Goal: Task Accomplishment & Management: Manage account settings

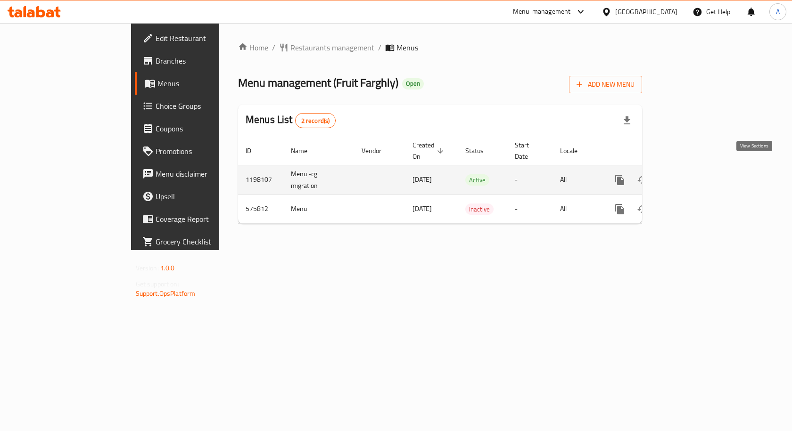
click at [699, 169] on link "enhanced table" at bounding box center [688, 180] width 23 height 23
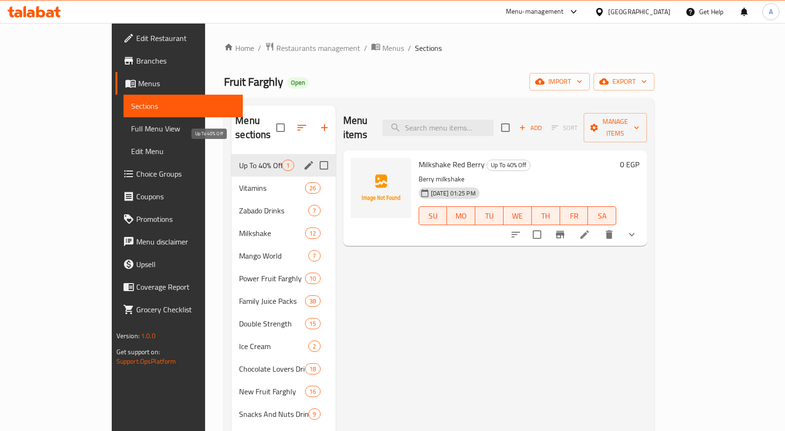
click at [239, 160] on span "Up To 40% Off" at bounding box center [260, 165] width 43 height 11
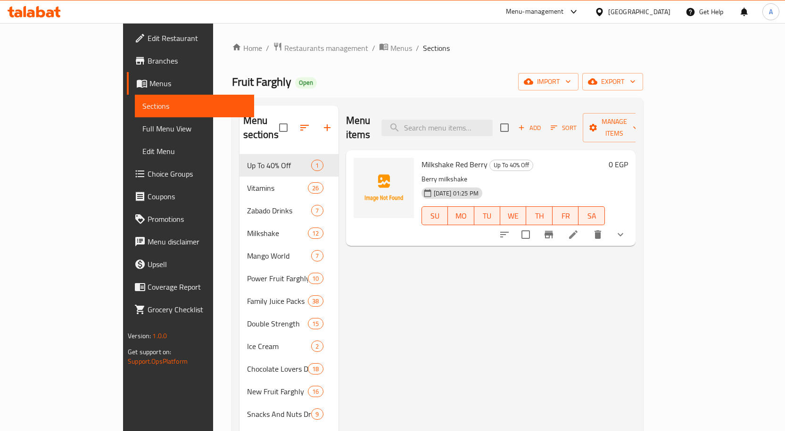
click at [632, 224] on button "show more" at bounding box center [620, 235] width 23 height 23
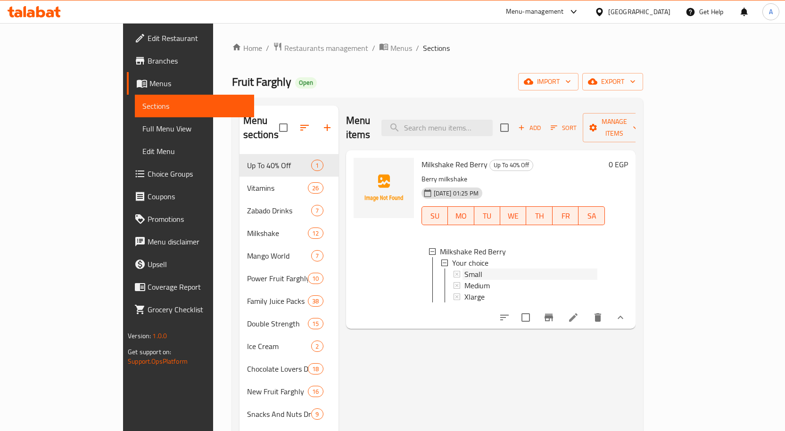
click at [464, 269] on span "Small" at bounding box center [473, 274] width 18 height 11
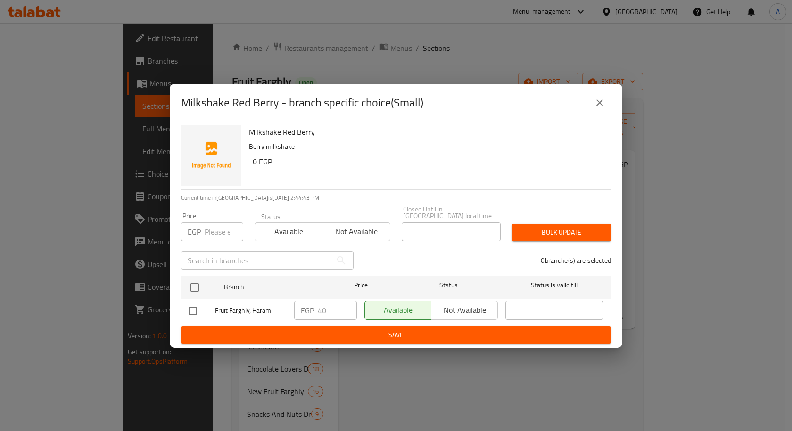
click at [594, 109] on button "close" at bounding box center [599, 102] width 23 height 23
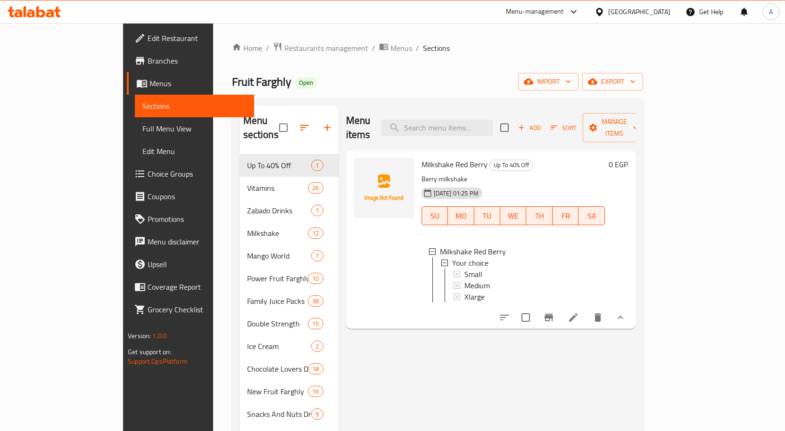
click at [643, 94] on div "Home / Restaurants management / Menus / Sections Fruit Farghly Open import expo…" at bounding box center [437, 307] width 411 height 531
click at [636, 84] on span "export" at bounding box center [613, 82] width 46 height 12
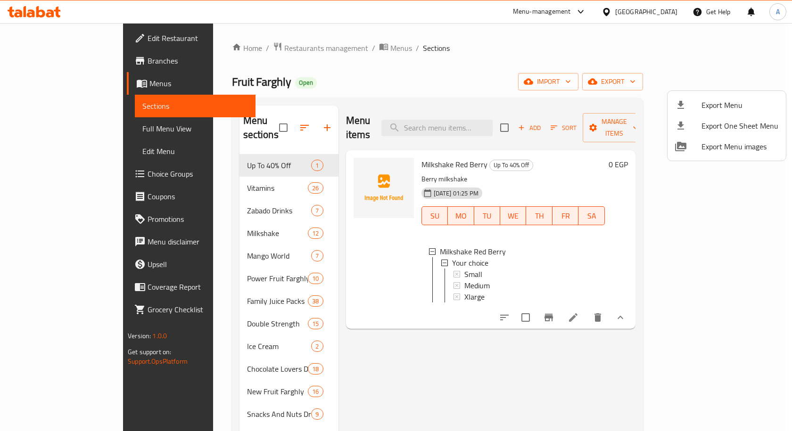
click at [724, 100] on span "Export Menu" at bounding box center [740, 104] width 77 height 11
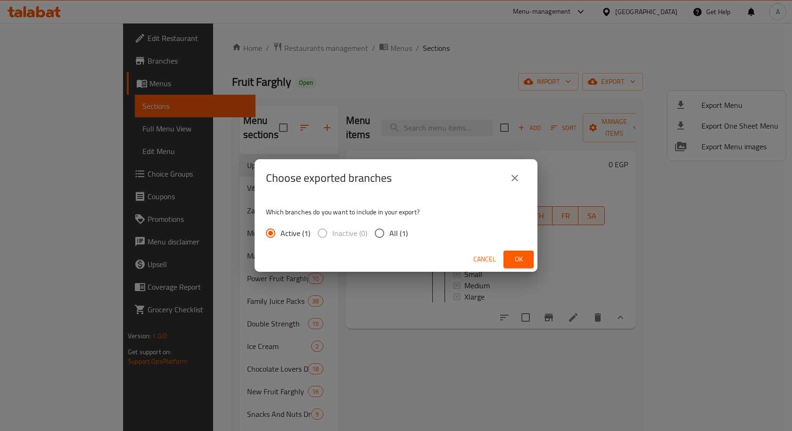
click at [376, 239] on input "All (1)" at bounding box center [380, 234] width 20 height 20
radio input "true"
click at [526, 258] on button "Ok" at bounding box center [519, 259] width 30 height 17
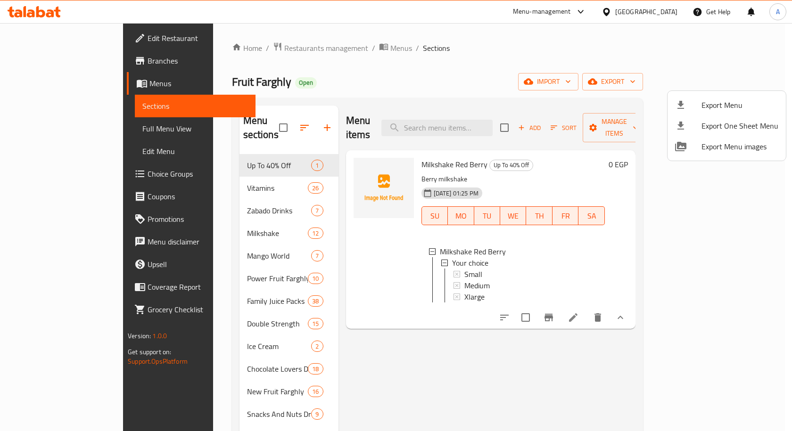
click at [355, 254] on div at bounding box center [396, 215] width 792 height 431
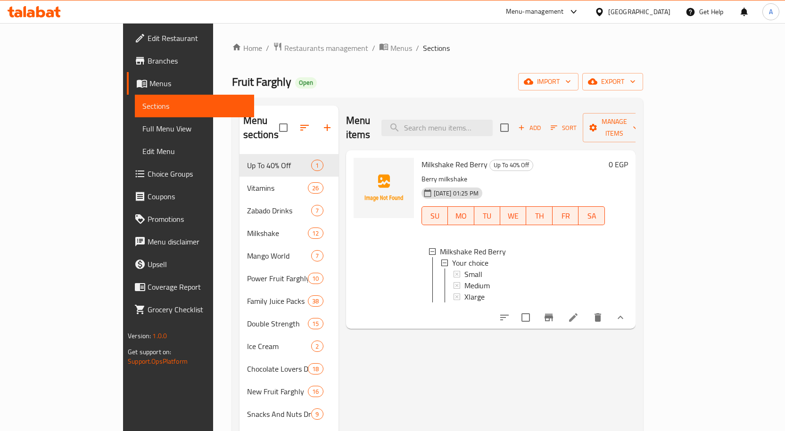
drag, startPoint x: 50, startPoint y: 131, endPoint x: 68, endPoint y: 156, distance: 31.3
click at [142, 131] on span "Full Menu View" at bounding box center [194, 128] width 104 height 11
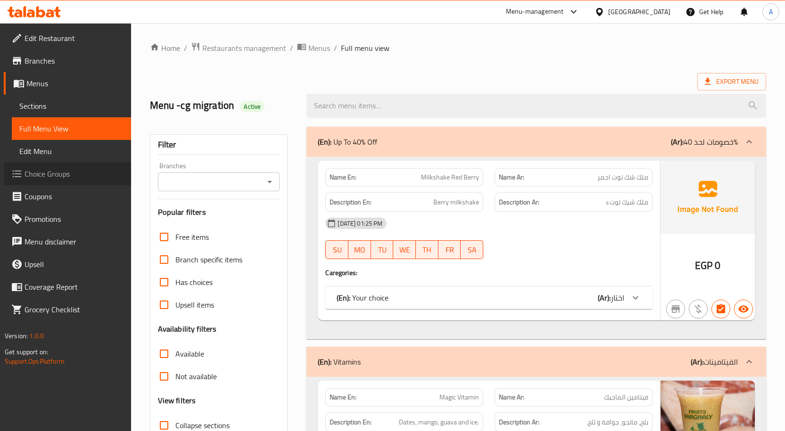
click at [52, 173] on span "Choice Groups" at bounding box center [74, 173] width 99 height 11
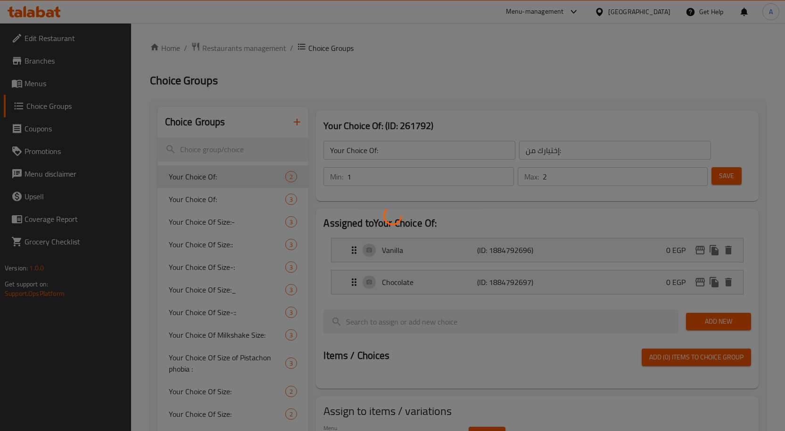
click at [34, 63] on div at bounding box center [392, 215] width 785 height 431
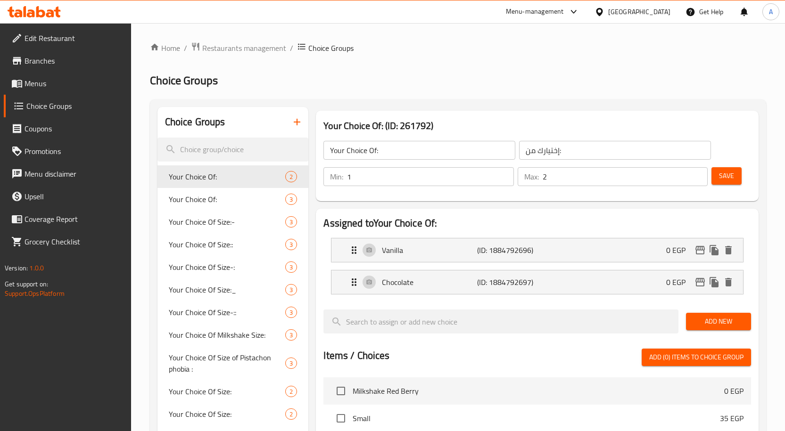
click at [37, 60] on span "Branches" at bounding box center [74, 60] width 99 height 11
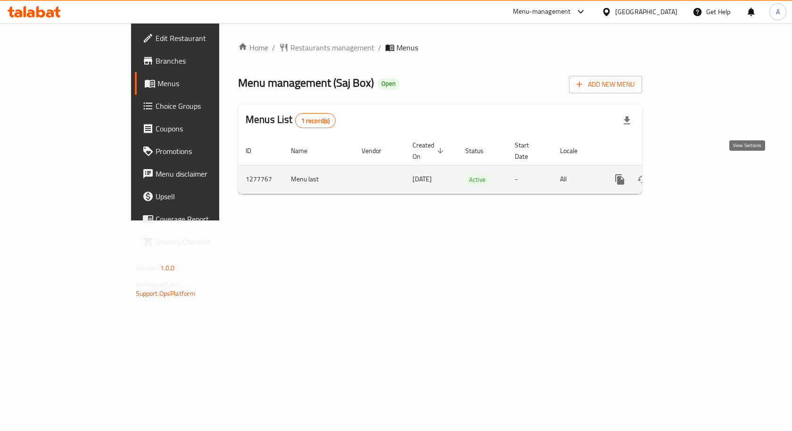
click at [694, 174] on icon "enhanced table" at bounding box center [687, 179] width 11 height 11
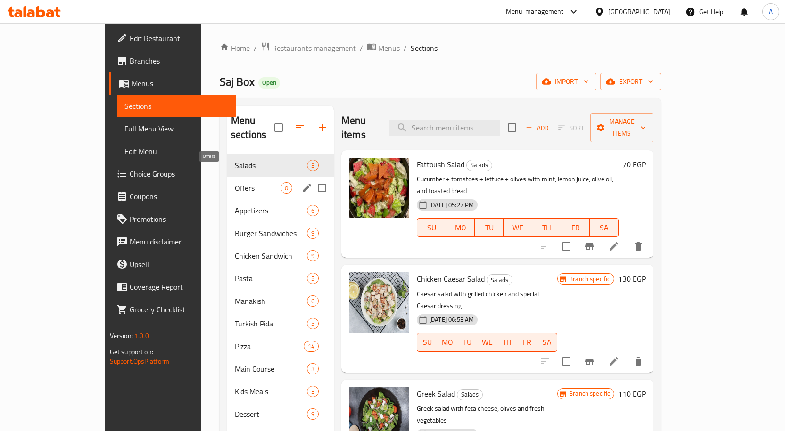
click at [235, 182] on span "Offers" at bounding box center [258, 187] width 46 height 11
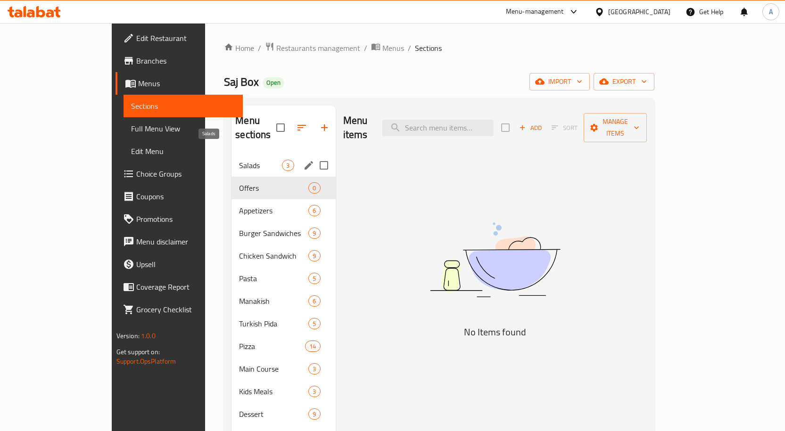
click at [239, 160] on span "Salads" at bounding box center [260, 165] width 43 height 11
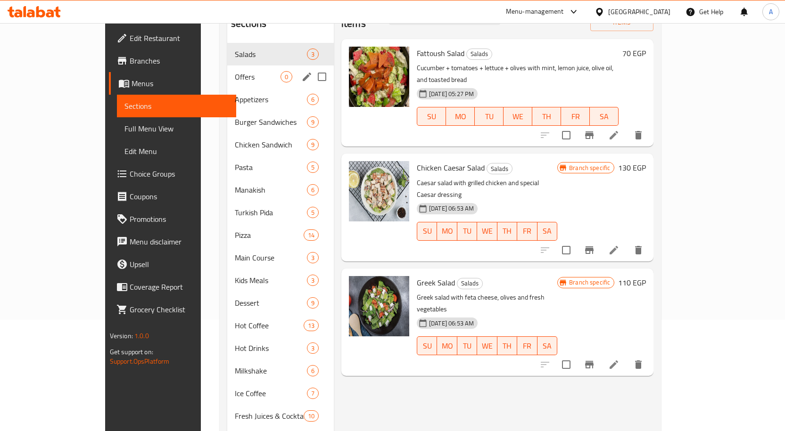
scroll to position [94, 0]
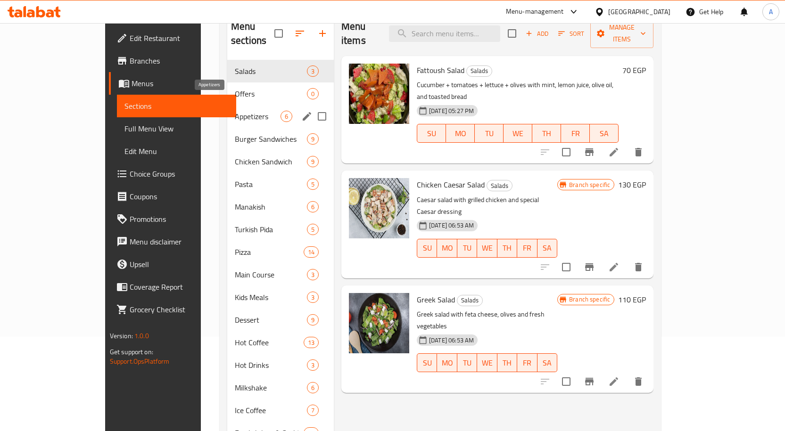
click at [235, 111] on span "Appetizers" at bounding box center [258, 116] width 46 height 11
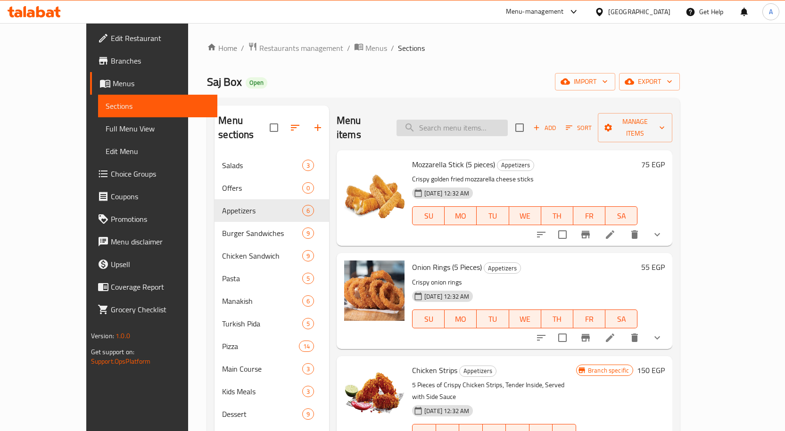
click at [450, 124] on input "search" at bounding box center [452, 128] width 111 height 17
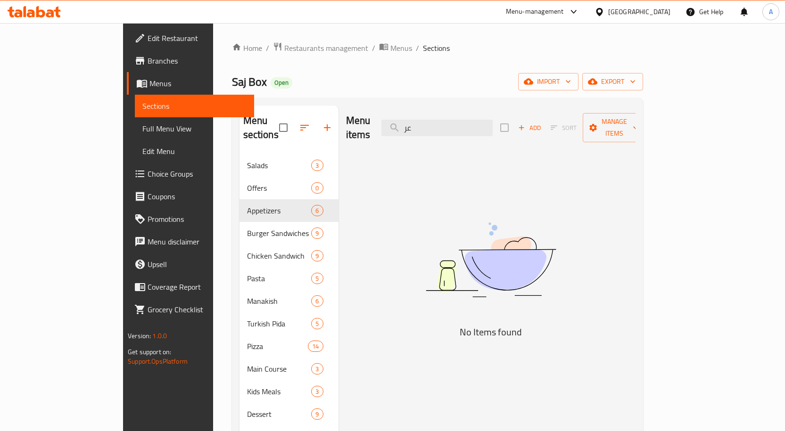
type input "ع"
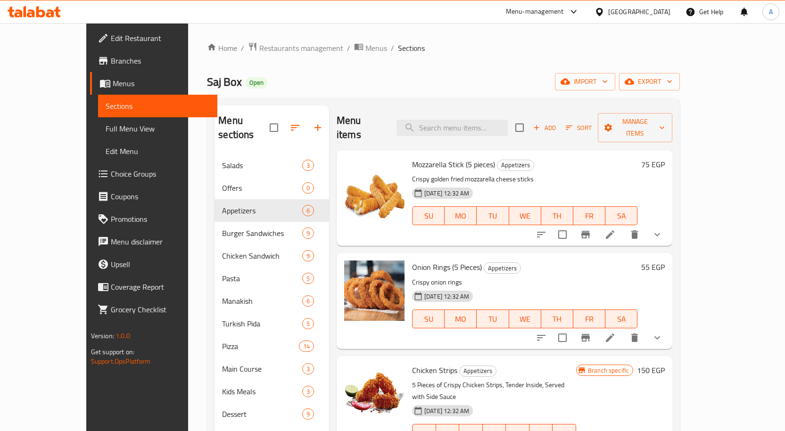
type input "o"
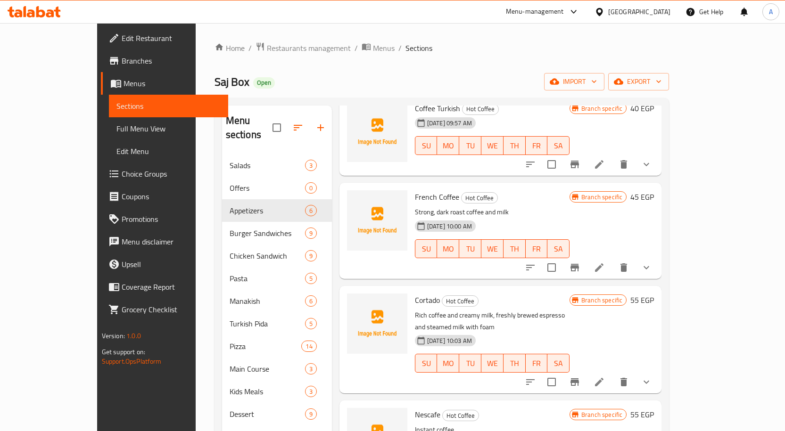
type input "offe"
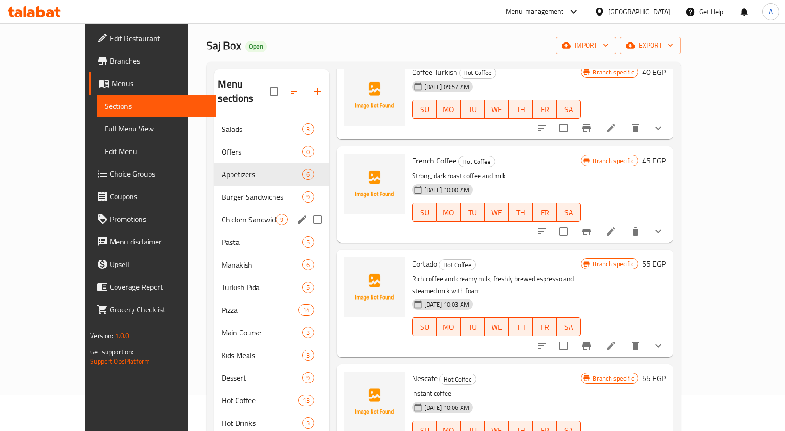
scroll to position [94, 0]
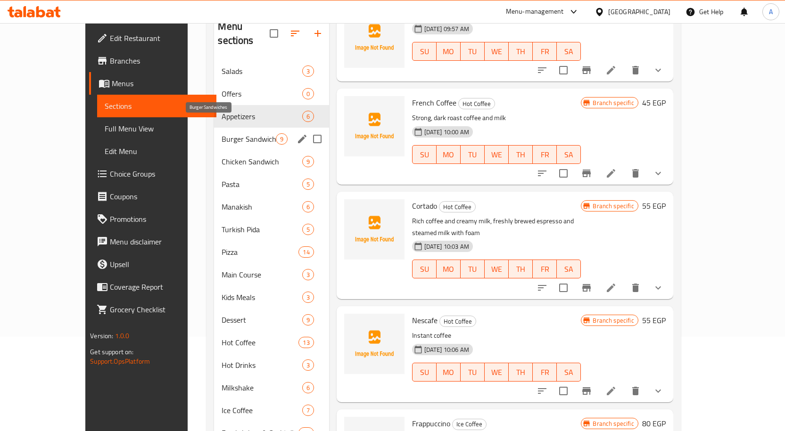
click at [222, 133] on span "Burger Sandwiches" at bounding box center [249, 138] width 54 height 11
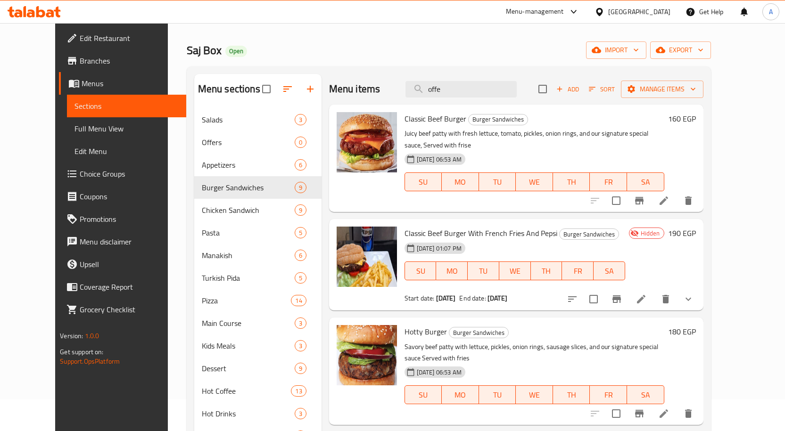
scroll to position [27, 0]
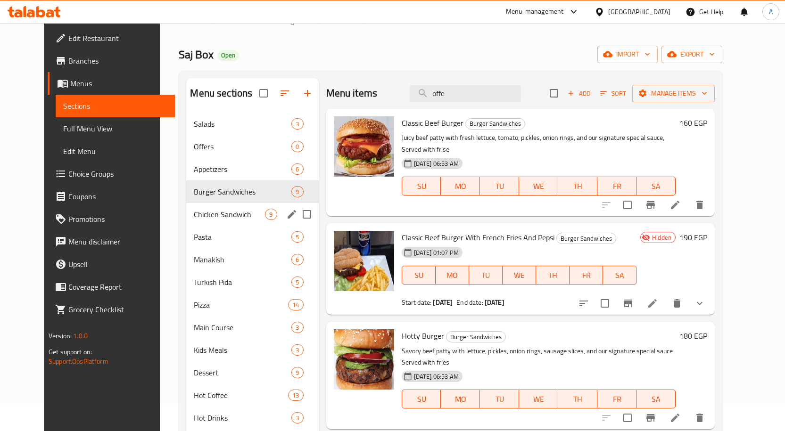
click at [216, 213] on span "Chicken Sandwich" at bounding box center [229, 214] width 71 height 11
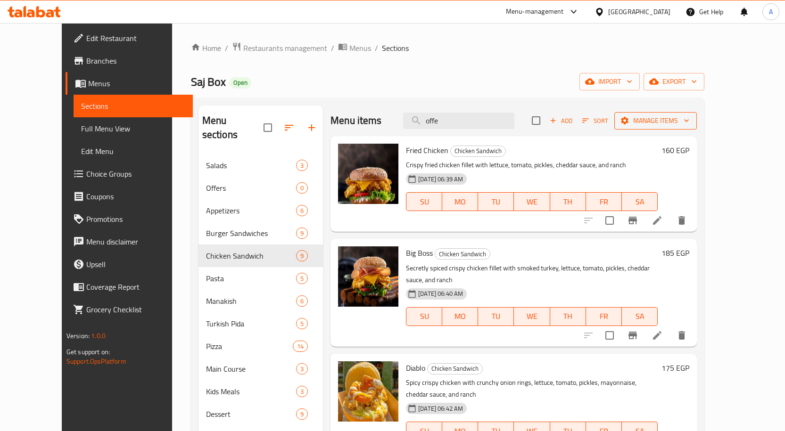
click at [689, 116] on span "Manage items" at bounding box center [655, 121] width 67 height 12
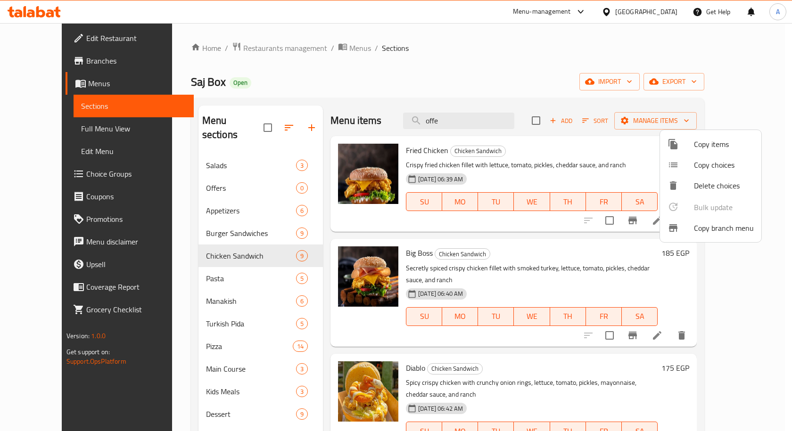
click at [734, 86] on div at bounding box center [396, 215] width 792 height 431
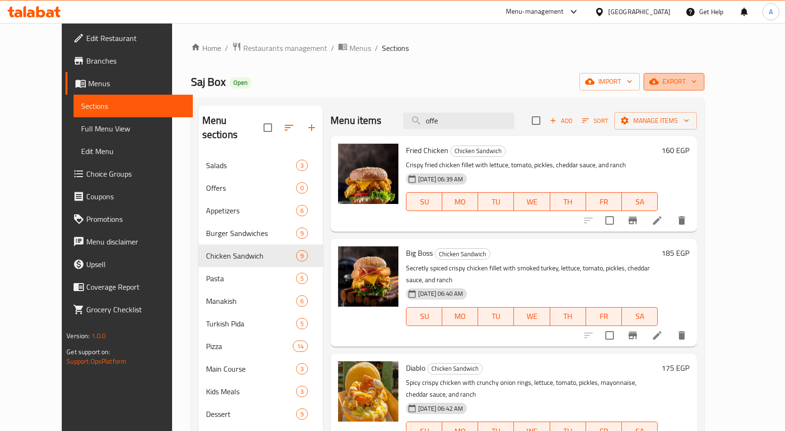
click at [697, 84] on span "export" at bounding box center [674, 82] width 46 height 12
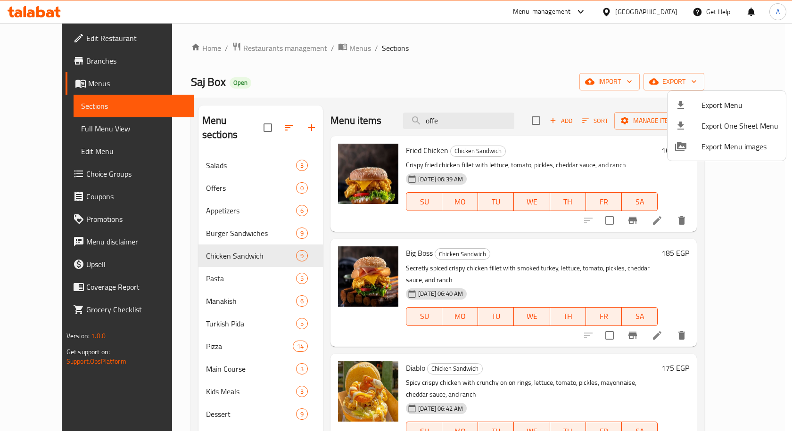
click at [725, 103] on span "Export Menu" at bounding box center [740, 104] width 77 height 11
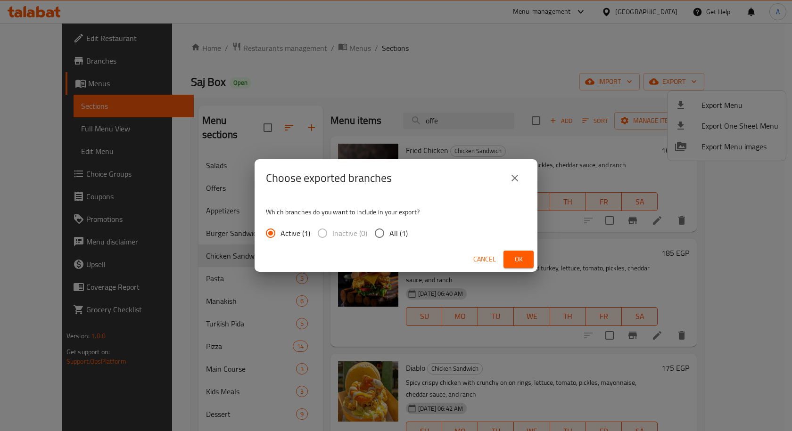
click at [388, 227] on input "All (1)" at bounding box center [380, 234] width 20 height 20
radio input "true"
click at [515, 260] on span "Ok" at bounding box center [518, 260] width 15 height 12
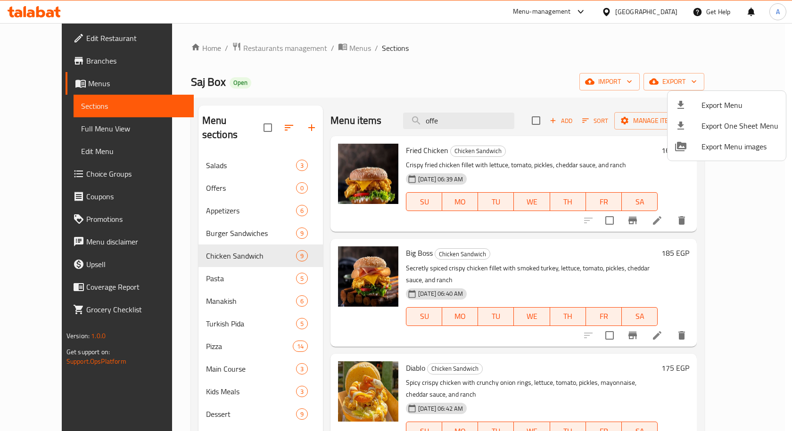
click at [197, 225] on div at bounding box center [396, 215] width 792 height 431
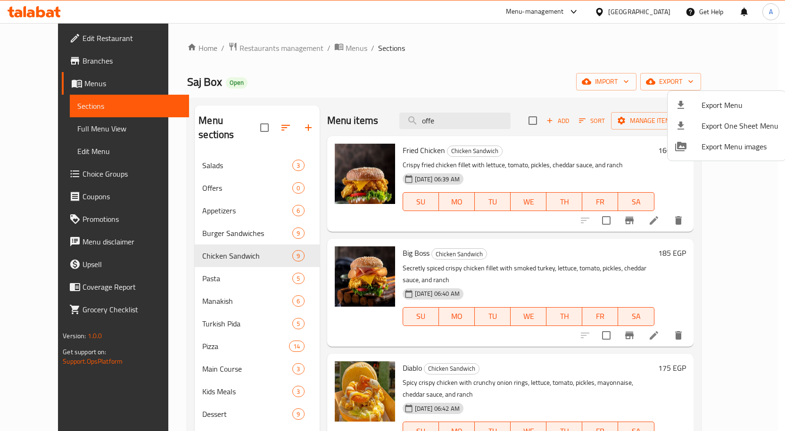
click at [197, 225] on div "Burger Sandwiches 9" at bounding box center [257, 233] width 124 height 23
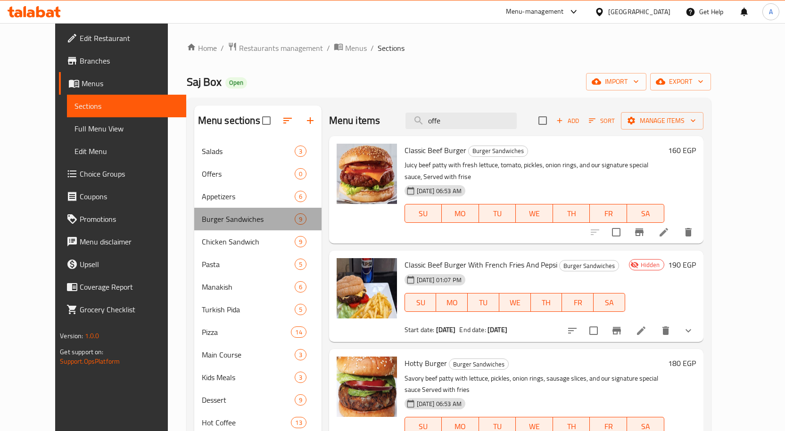
click at [197, 225] on div "Burger Sandwiches 9" at bounding box center [257, 219] width 127 height 23
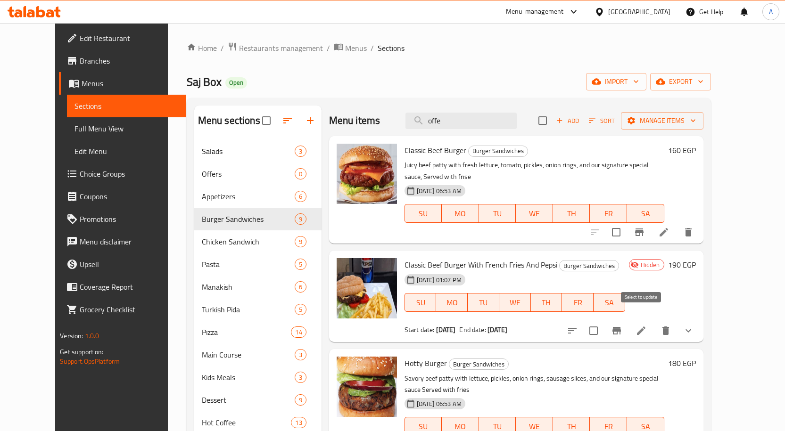
click at [604, 321] on input "checkbox" at bounding box center [594, 331] width 20 height 20
click at [692, 117] on span "Manage items" at bounding box center [662, 121] width 67 height 12
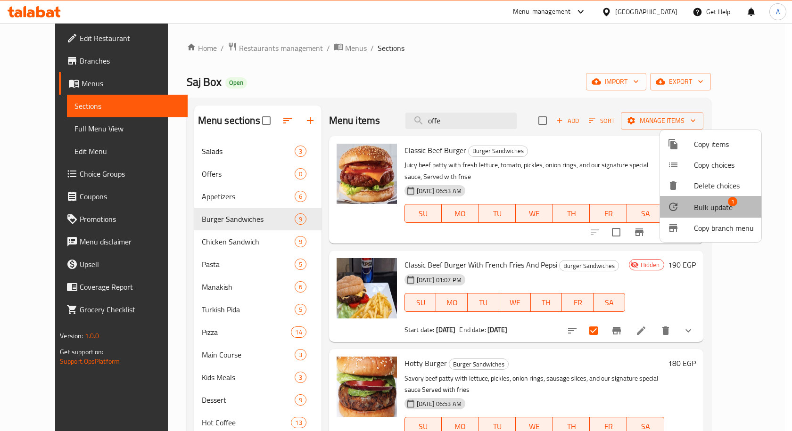
click at [716, 203] on span "Bulk update" at bounding box center [713, 207] width 39 height 11
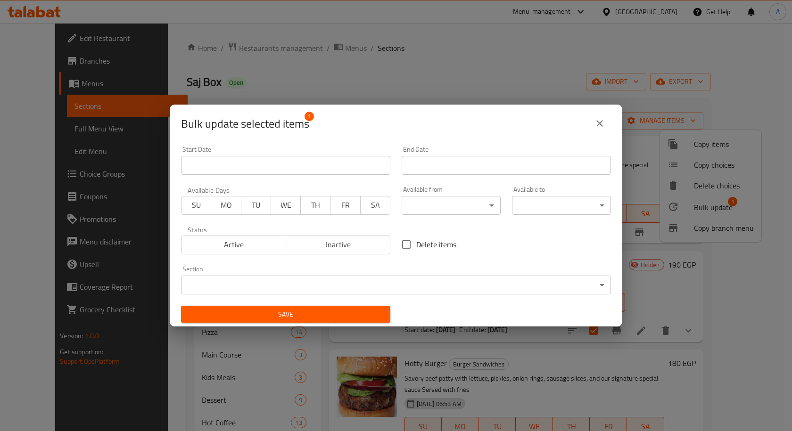
click at [242, 242] on span "Active" at bounding box center [233, 245] width 97 height 14
click at [316, 317] on span "Save" at bounding box center [286, 315] width 194 height 12
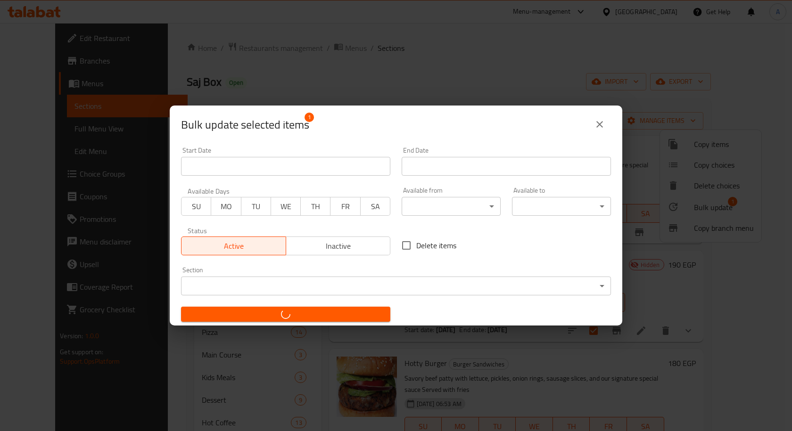
checkbox input "false"
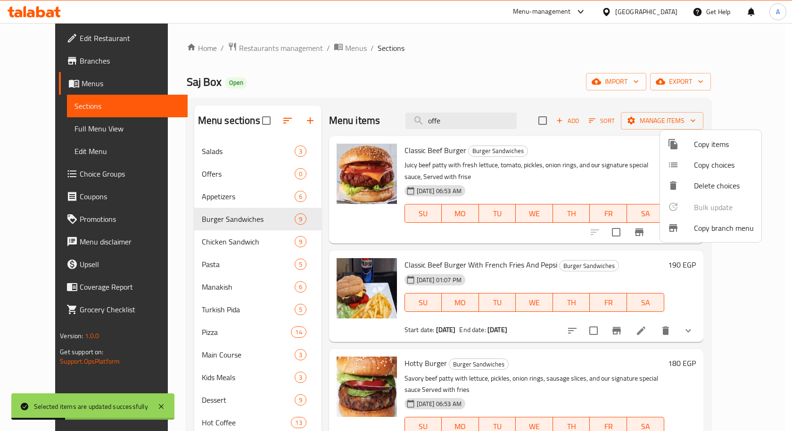
click at [554, 83] on div at bounding box center [396, 215] width 792 height 431
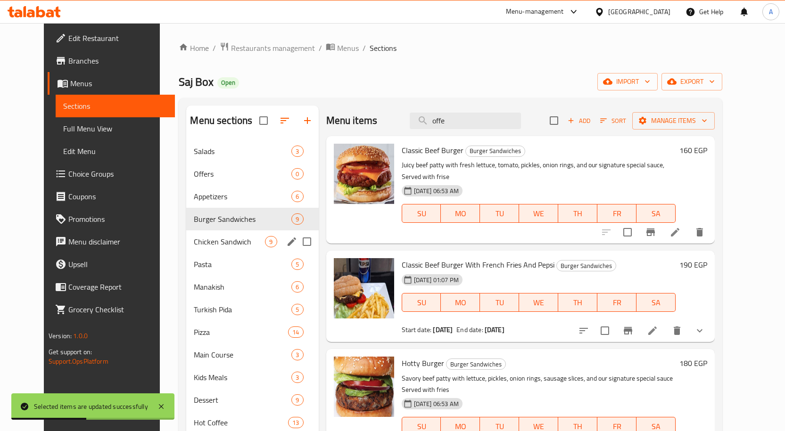
click at [201, 233] on div "Chicken Sandwich 9" at bounding box center [252, 242] width 132 height 23
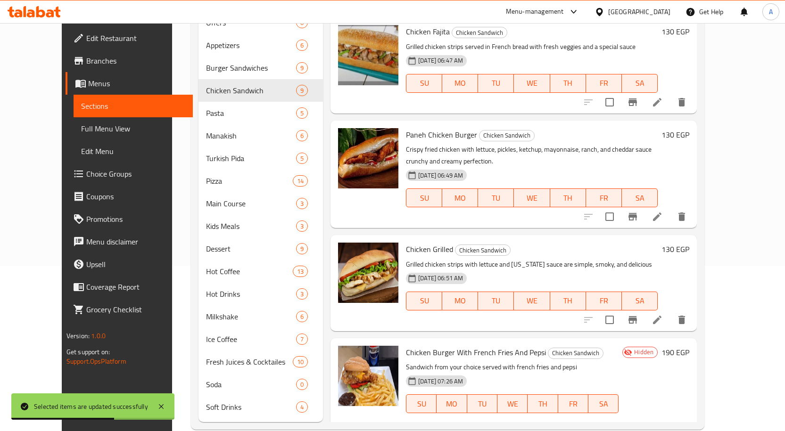
scroll to position [169, 0]
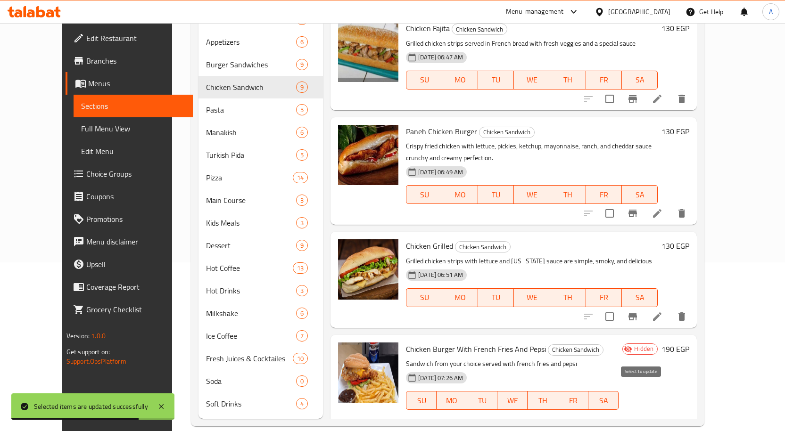
click at [597, 419] on input "checkbox" at bounding box center [587, 429] width 20 height 20
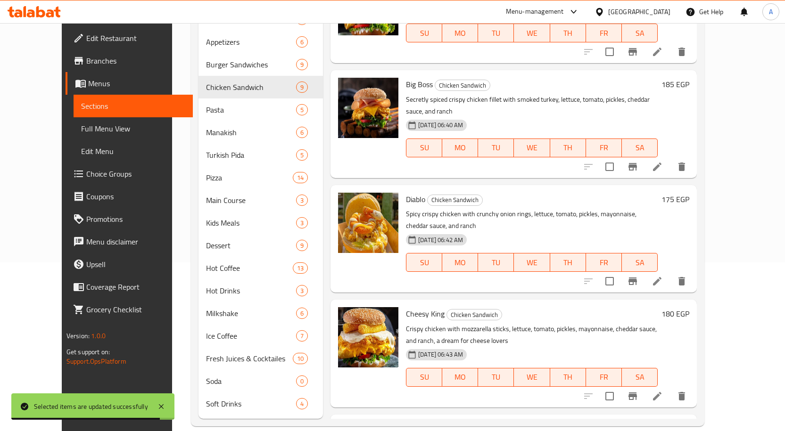
scroll to position [0, 0]
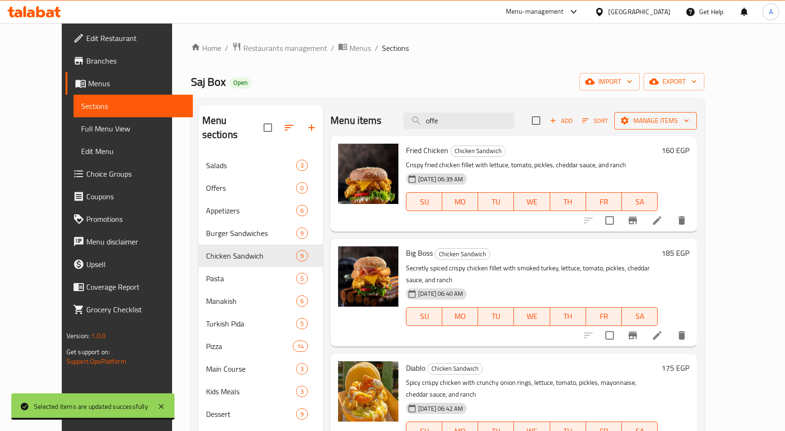
click at [689, 116] on span "Manage items" at bounding box center [655, 121] width 67 height 12
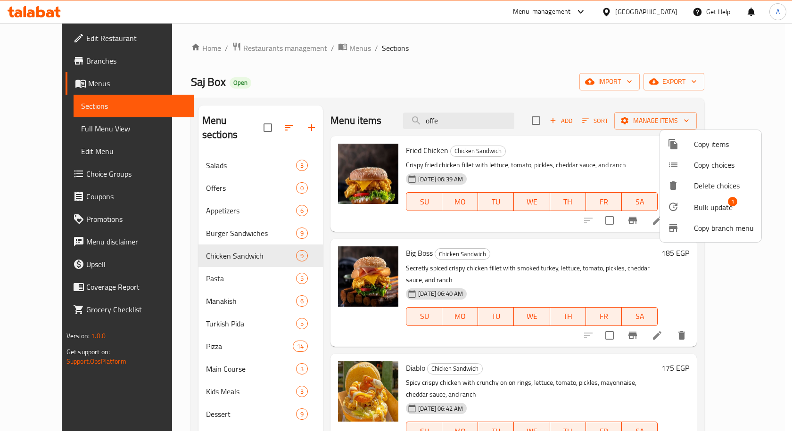
click at [712, 205] on span "Bulk update" at bounding box center [713, 207] width 39 height 11
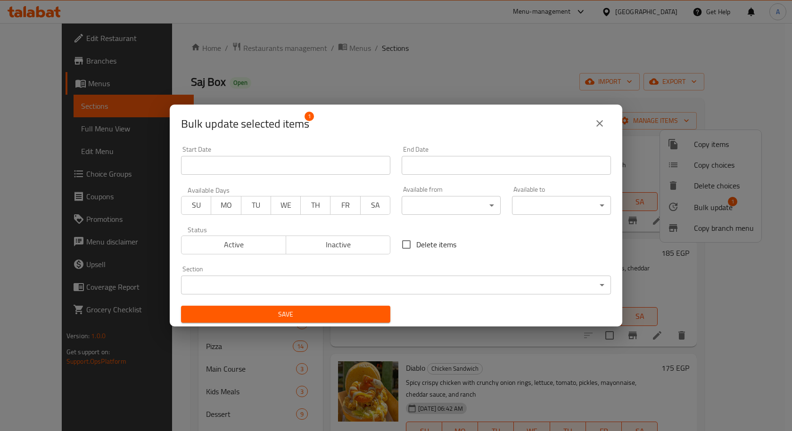
click at [236, 243] on span "Active" at bounding box center [233, 245] width 97 height 14
click at [329, 317] on span "Save" at bounding box center [286, 315] width 194 height 12
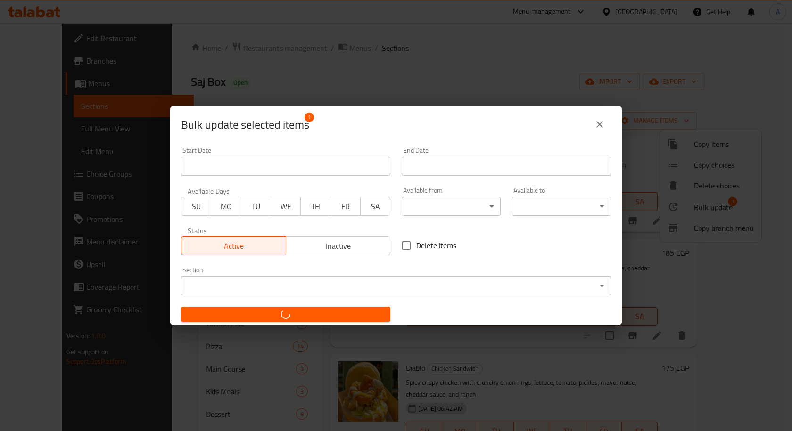
checkbox input "false"
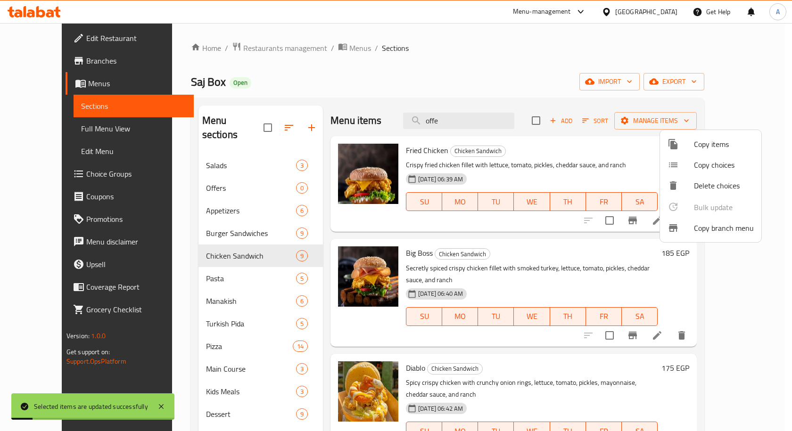
click at [60, 129] on div at bounding box center [396, 215] width 792 height 431
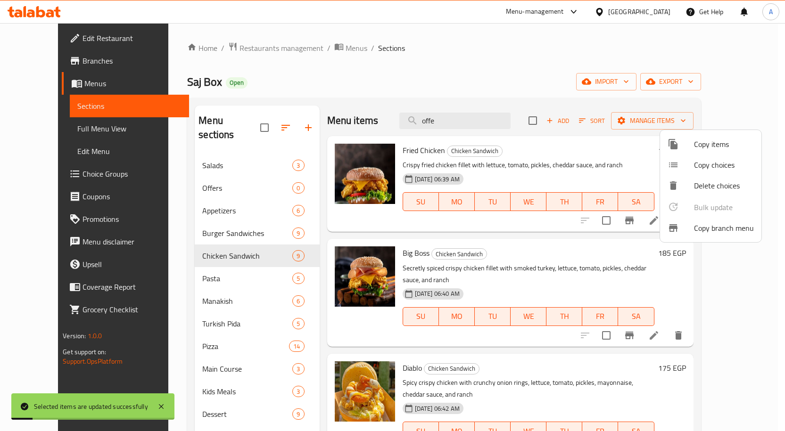
click at [77, 129] on span "Full Menu View" at bounding box center [129, 128] width 104 height 11
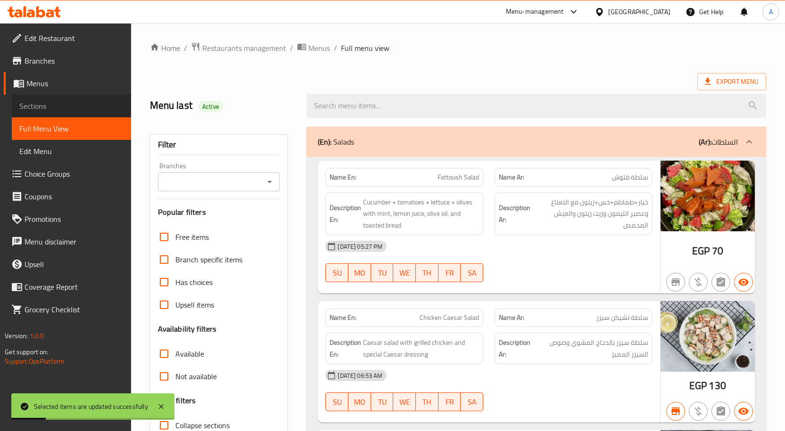
click at [59, 105] on span "Sections" at bounding box center [71, 105] width 104 height 11
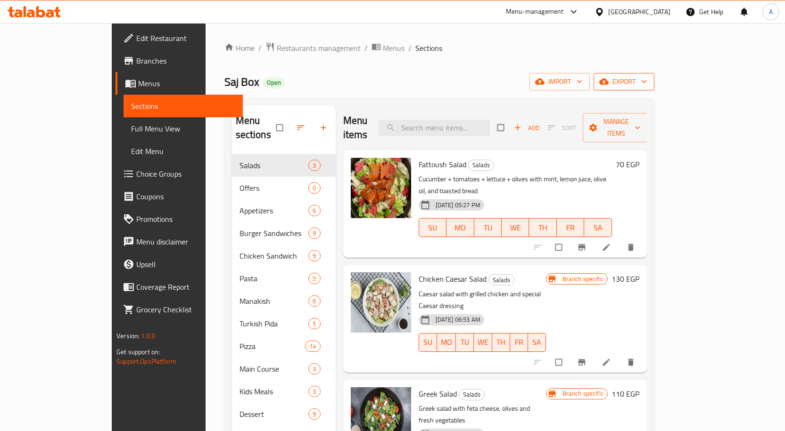
click at [647, 82] on span "export" at bounding box center [624, 82] width 46 height 12
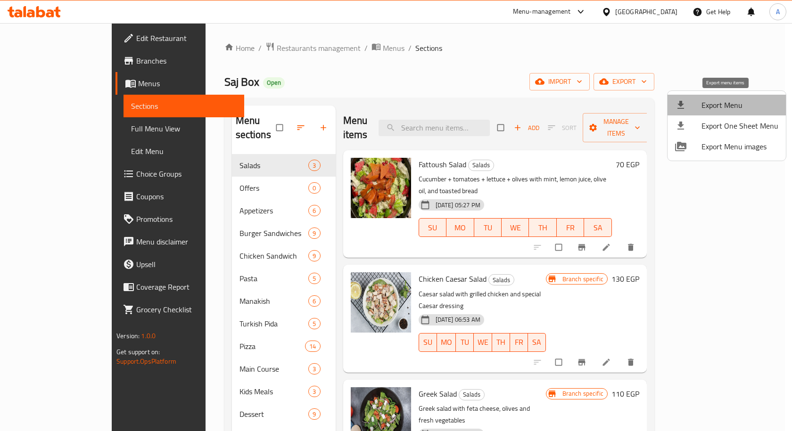
click at [740, 100] on span "Export Menu" at bounding box center [740, 104] width 77 height 11
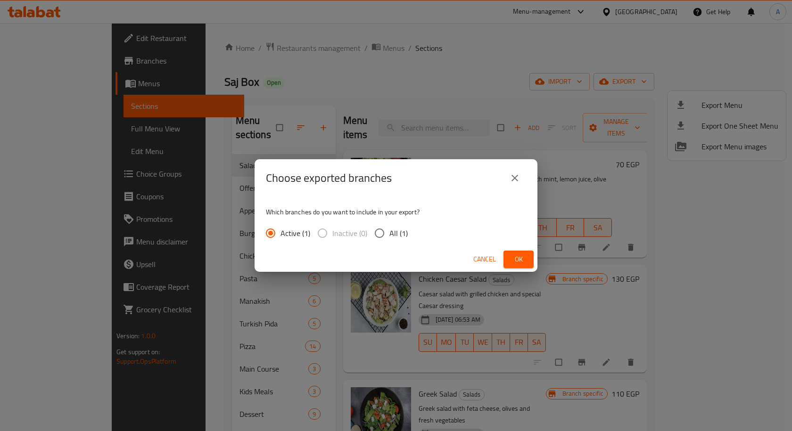
click at [383, 229] on input "All (1)" at bounding box center [380, 234] width 20 height 20
radio input "true"
click at [533, 263] on button "Ok" at bounding box center [519, 259] width 30 height 17
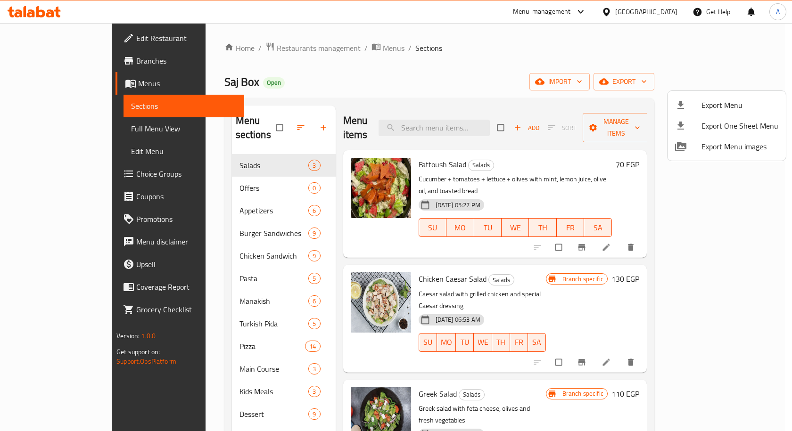
click at [60, 133] on div at bounding box center [396, 215] width 792 height 431
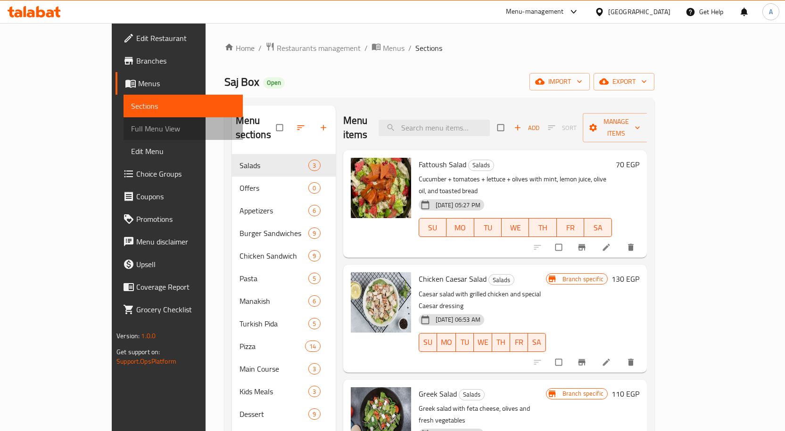
click at [131, 133] on span "Full Menu View" at bounding box center [183, 128] width 104 height 11
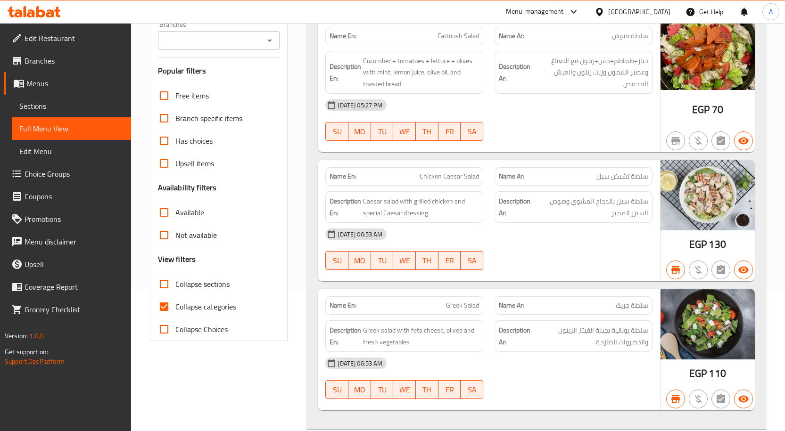
scroll to position [47, 0]
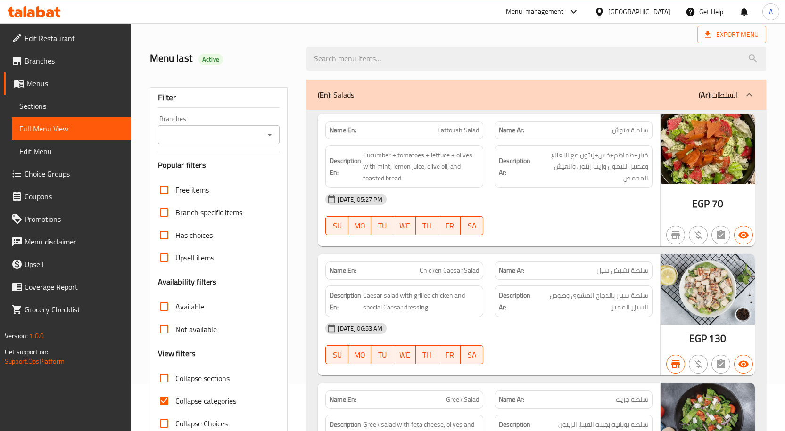
click at [269, 134] on icon "Open" at bounding box center [269, 135] width 5 height 2
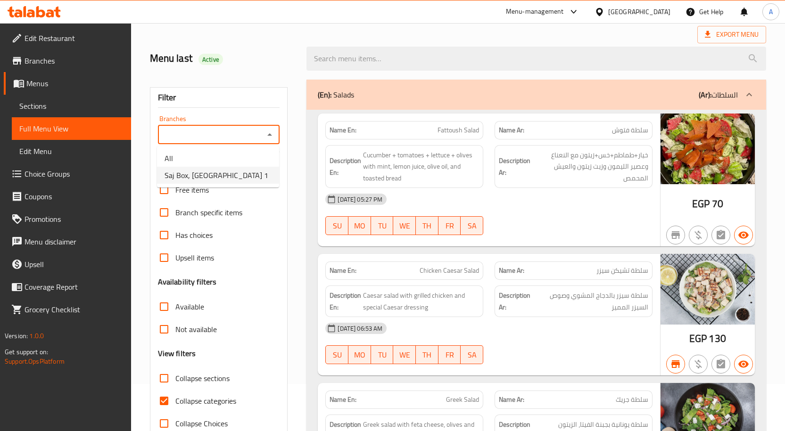
click at [229, 174] on span "Saj Box, El Rehab City 1" at bounding box center [217, 175] width 104 height 11
type input "Saj Box, El Rehab City 1"
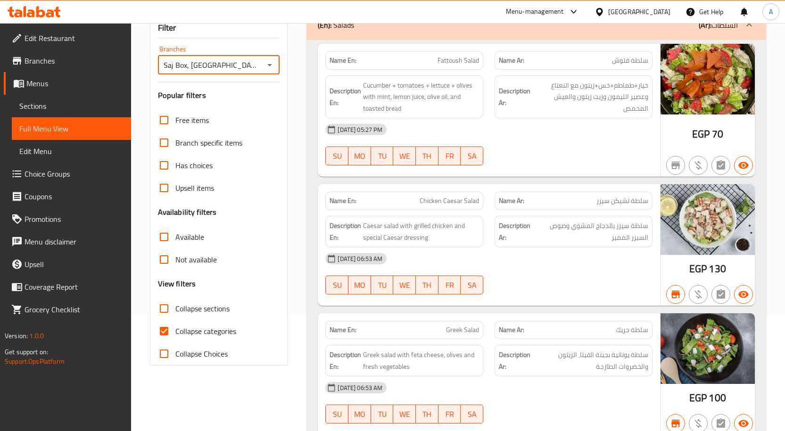
scroll to position [189, 0]
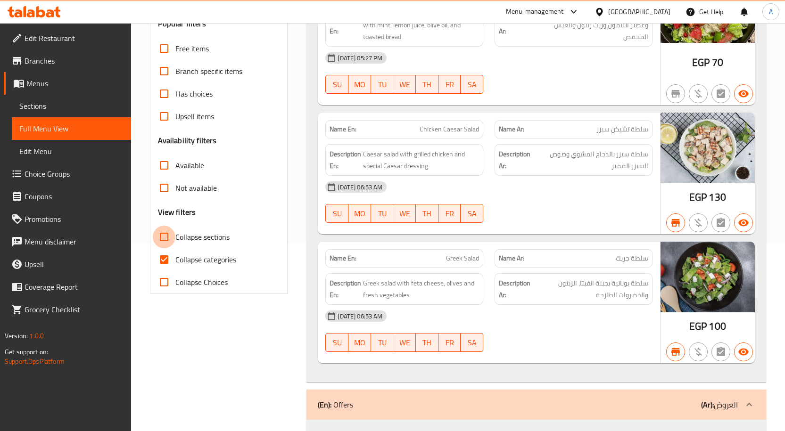
click at [168, 235] on input "Collapse sections" at bounding box center [164, 237] width 23 height 23
checkbox input "true"
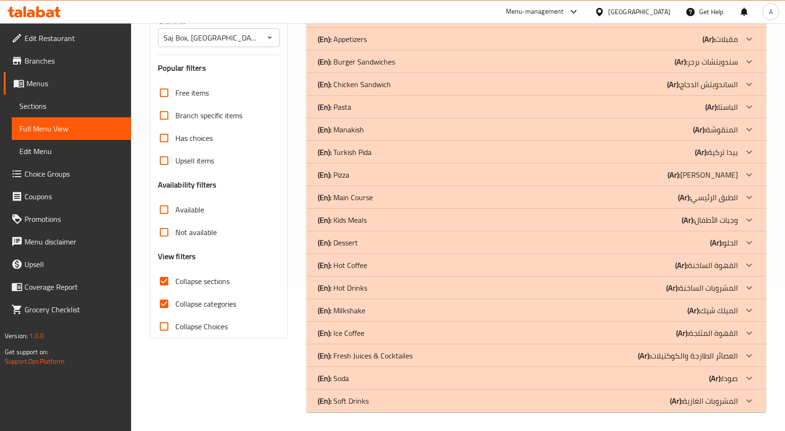
scroll to position [6, 0]
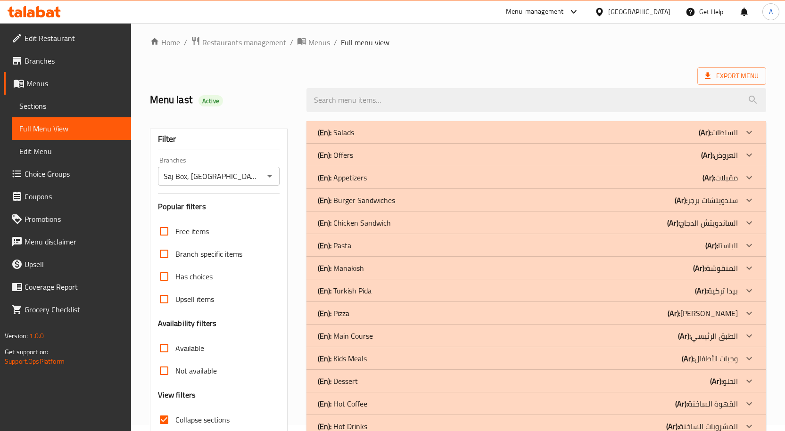
click at [397, 201] on div "(En): Burger Sandwiches (Ar): سندويتشات برجر" at bounding box center [528, 200] width 420 height 11
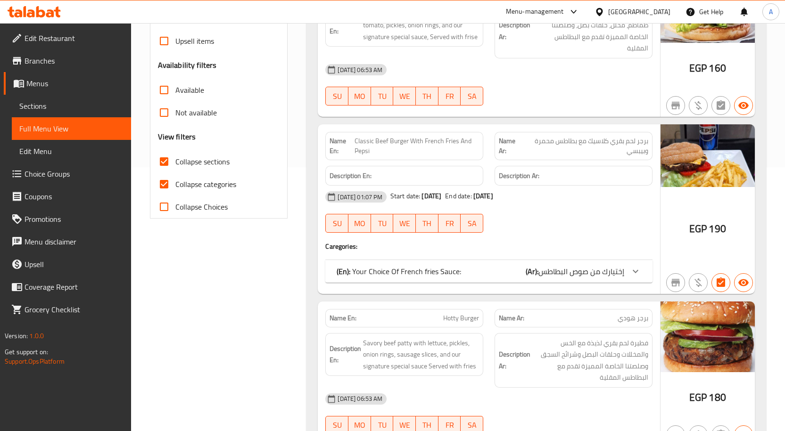
scroll to position [383, 0]
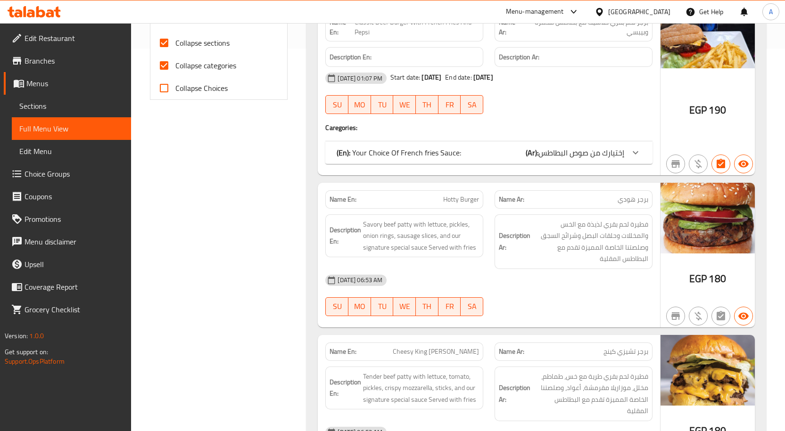
click at [409, 147] on p "(En): Your Choice Of French fries Sauce:" at bounding box center [399, 152] width 124 height 11
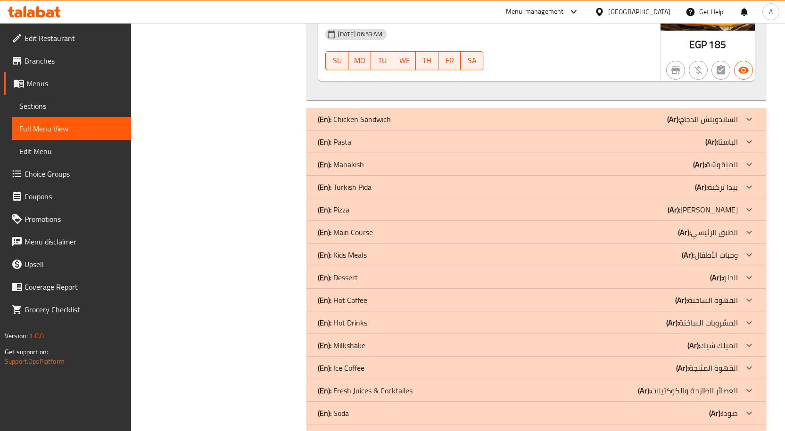
scroll to position [1517, 0]
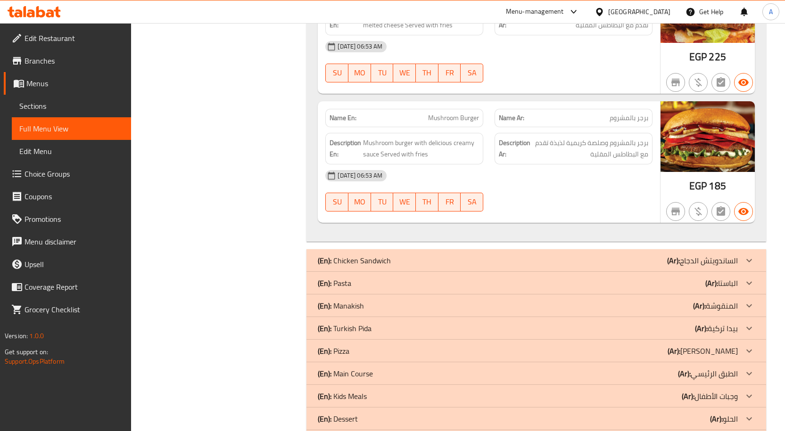
click at [373, 255] on p "(En): Chicken Sandwich" at bounding box center [354, 260] width 73 height 11
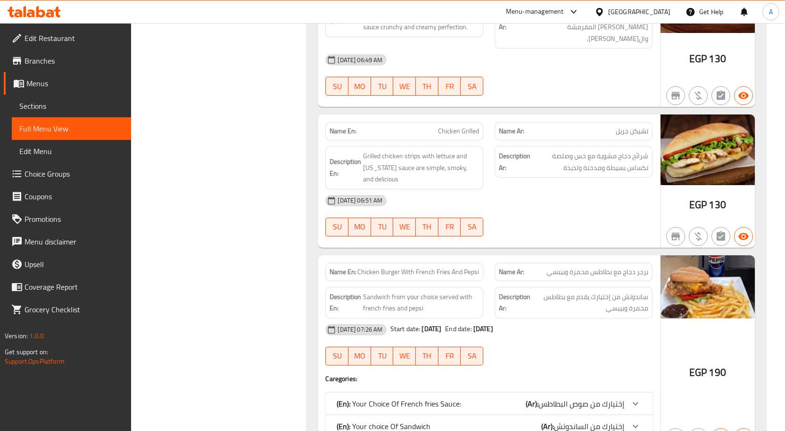
scroll to position [2790, 0]
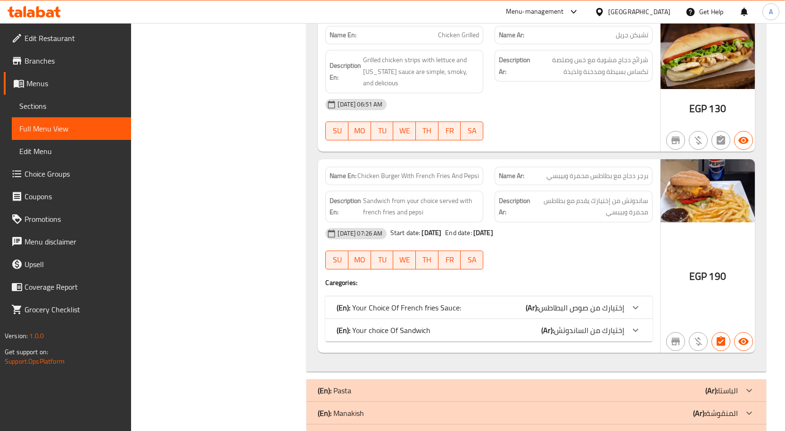
click at [635, 302] on icon at bounding box center [635, 307] width 11 height 11
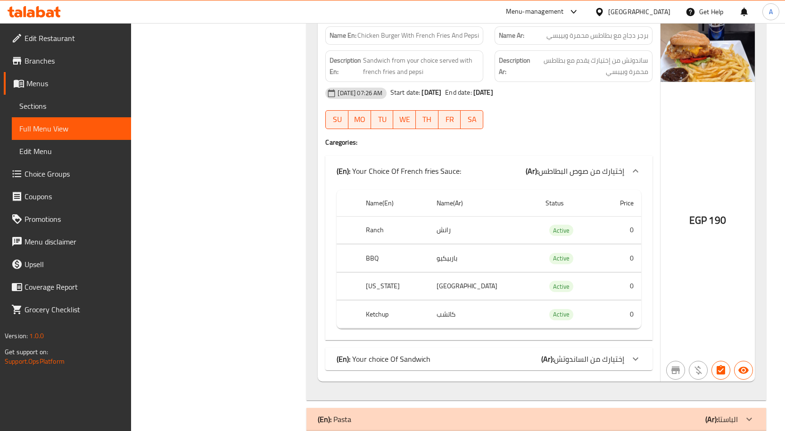
scroll to position [2932, 0]
click at [626, 347] on div at bounding box center [635, 358] width 23 height 23
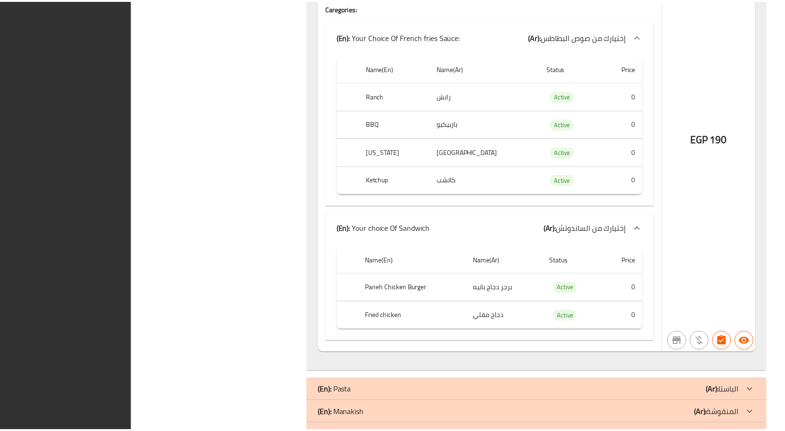
scroll to position [3291, 0]
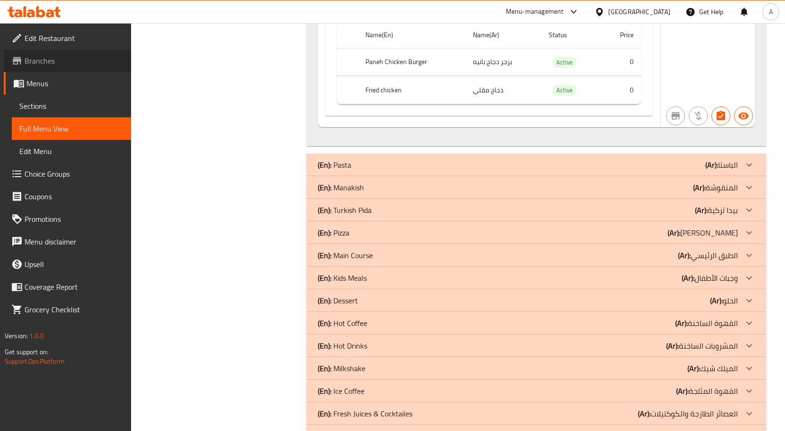
click at [60, 61] on span "Branches" at bounding box center [74, 60] width 99 height 11
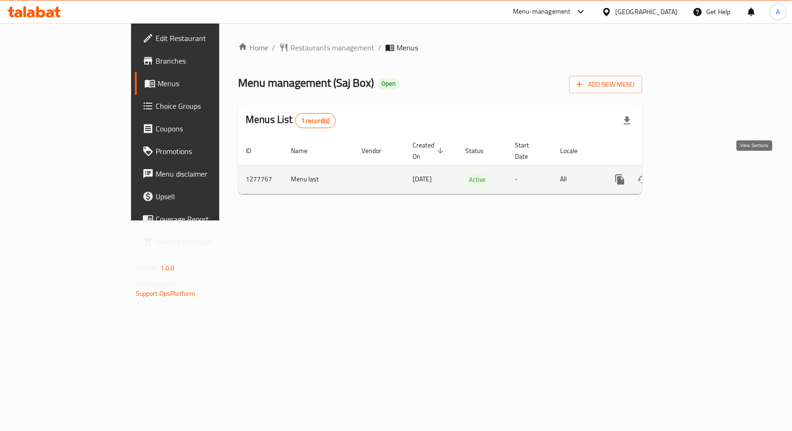
click at [694, 174] on icon "enhanced table" at bounding box center [687, 179] width 11 height 11
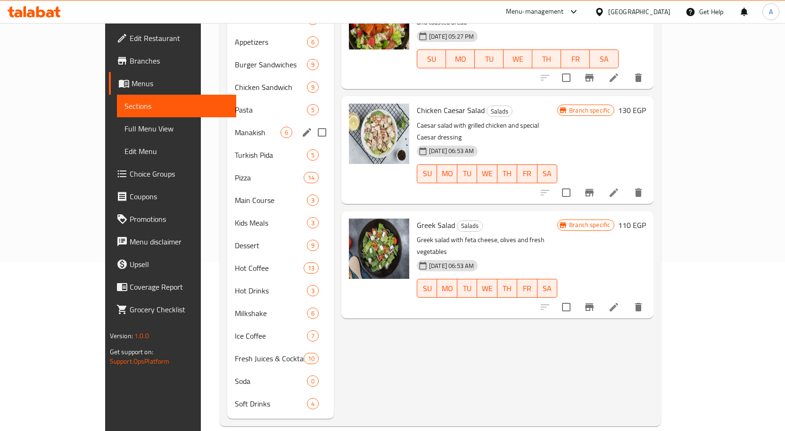
scroll to position [122, 0]
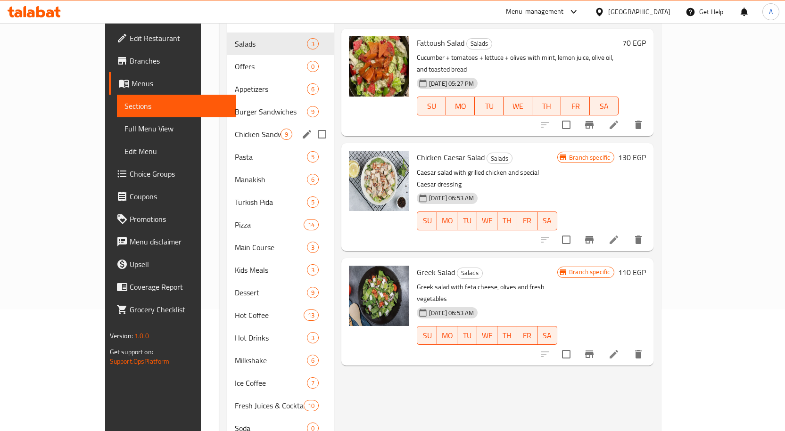
click at [235, 129] on span "Chicken Sandwich" at bounding box center [258, 134] width 46 height 11
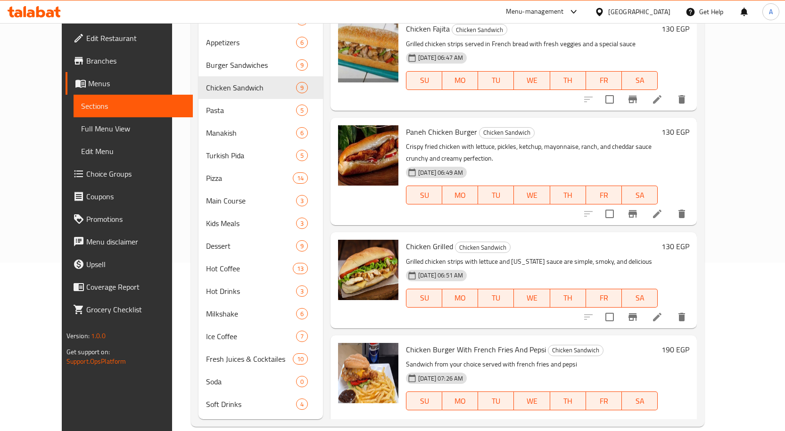
scroll to position [169, 0]
